Goal: Task Accomplishment & Management: Use online tool/utility

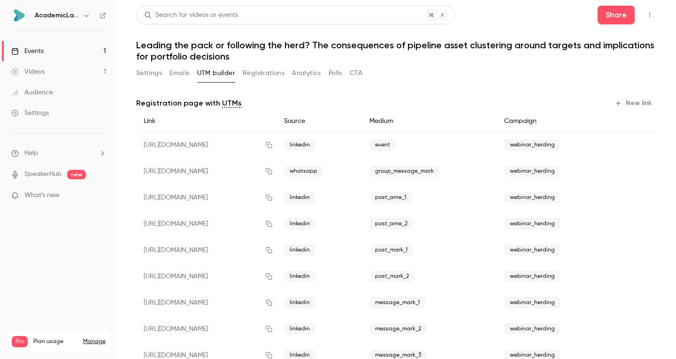
click at [148, 75] on button "Settings" at bounding box center [149, 73] width 26 height 15
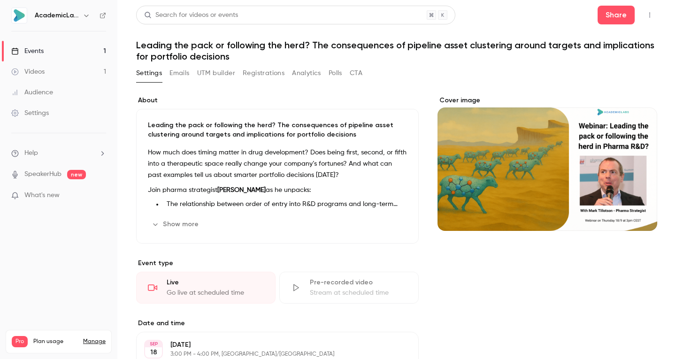
click at [261, 70] on button "Registrations" at bounding box center [264, 73] width 42 height 15
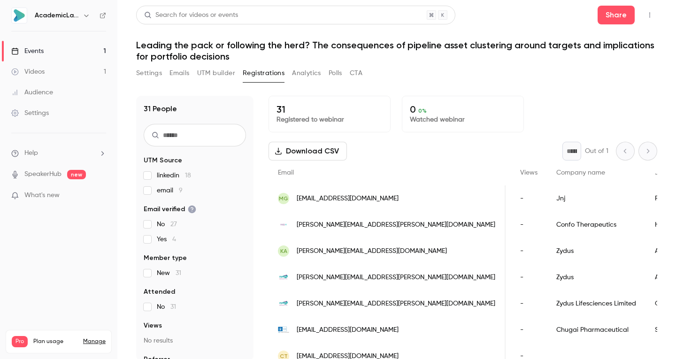
click at [335, 73] on button "Polls" at bounding box center [336, 73] width 14 height 15
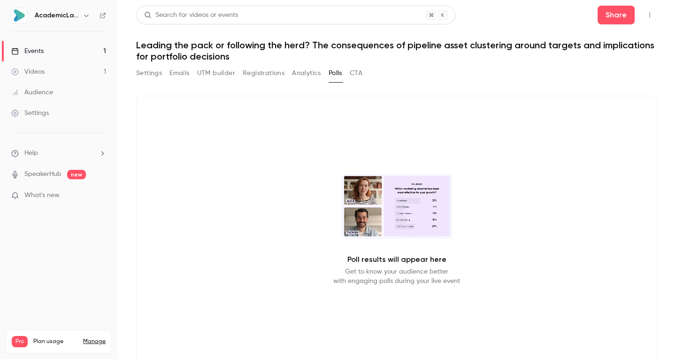
click at [362, 73] on button "CTA" at bounding box center [356, 73] width 13 height 15
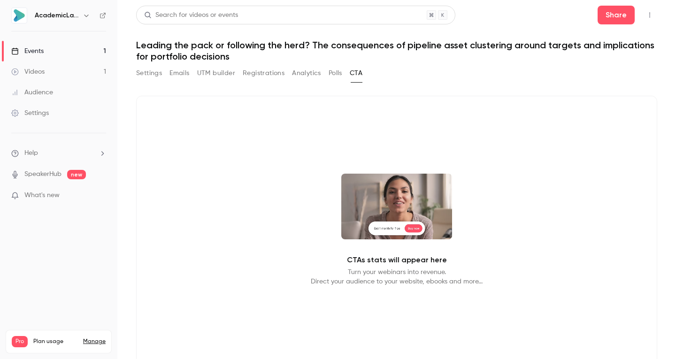
click at [333, 66] on button "Polls" at bounding box center [336, 73] width 14 height 15
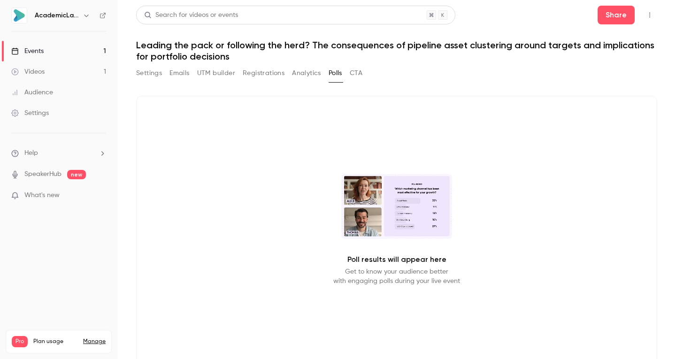
click at [146, 72] on button "Settings" at bounding box center [149, 73] width 26 height 15
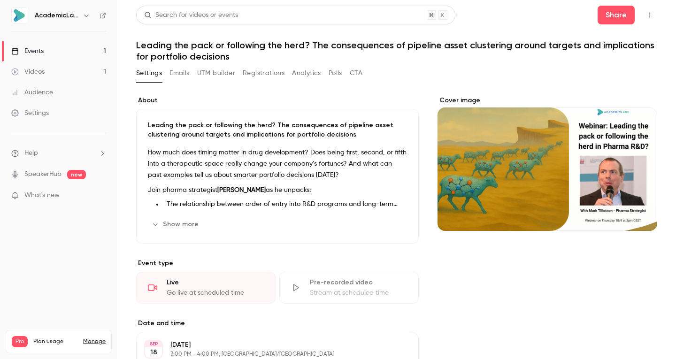
click at [646, 12] on icon "button" at bounding box center [650, 15] width 8 height 7
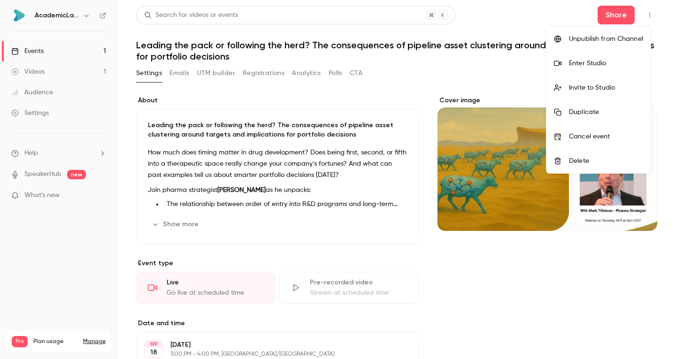
click at [595, 63] on div "Enter Studio" at bounding box center [606, 63] width 74 height 9
